Goal: Transaction & Acquisition: Purchase product/service

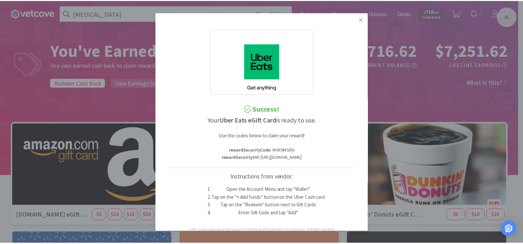
scroll to position [816, 0]
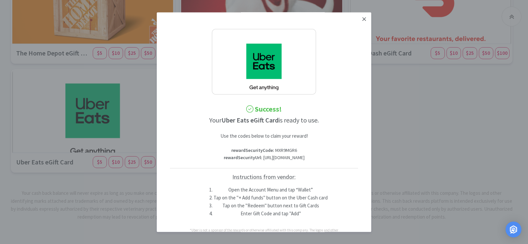
click at [363, 17] on icon at bounding box center [365, 19] width 4 height 6
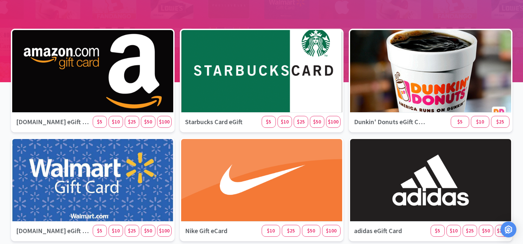
scroll to position [0, 0]
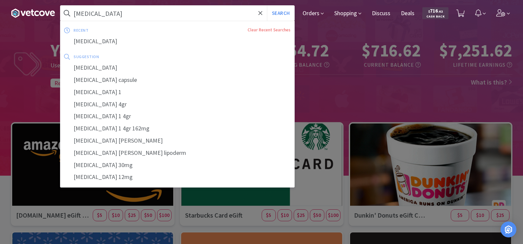
click at [158, 16] on input "[MEDICAL_DATA]" at bounding box center [177, 13] width 234 height 15
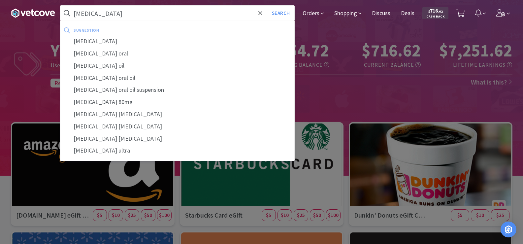
type input "[MEDICAL_DATA]"
click at [267, 6] on button "Search" at bounding box center [280, 13] width 27 height 15
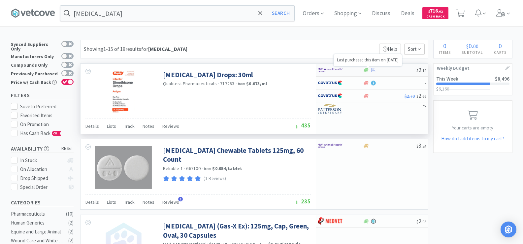
click at [373, 69] on icon at bounding box center [373, 70] width 5 height 4
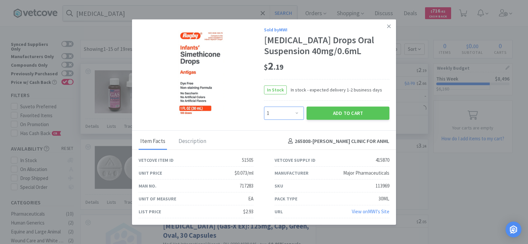
click at [282, 115] on select "Enter Quantity 1 2 3 4 5 6 7 8 9 10 11 12 13 14 15 16 17 18 19 20 Enter Quantity" at bounding box center [284, 112] width 40 height 13
select select "2"
click at [264, 106] on select "Enter Quantity 1 2 3 4 5 6 7 8 9 10 11 12 13 14 15 16 17 18 19 20 Enter Quantity" at bounding box center [284, 112] width 40 height 13
click at [342, 110] on button "Add to Cart" at bounding box center [348, 112] width 83 height 13
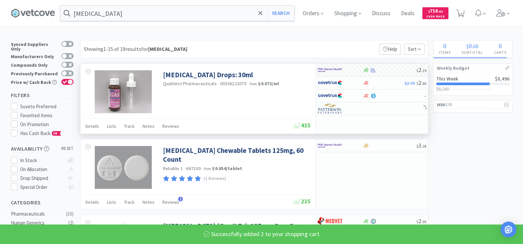
select select "2"
